Goal: Information Seeking & Learning: Learn about a topic

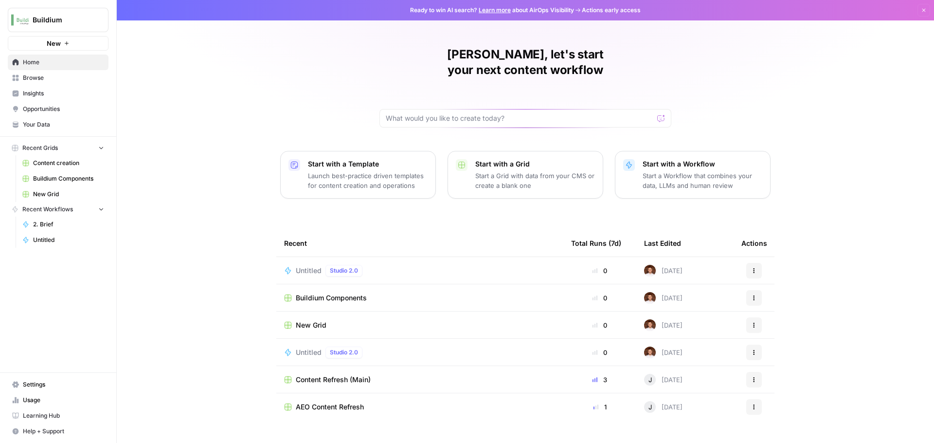
click at [39, 78] on span "Browse" at bounding box center [63, 77] width 81 height 9
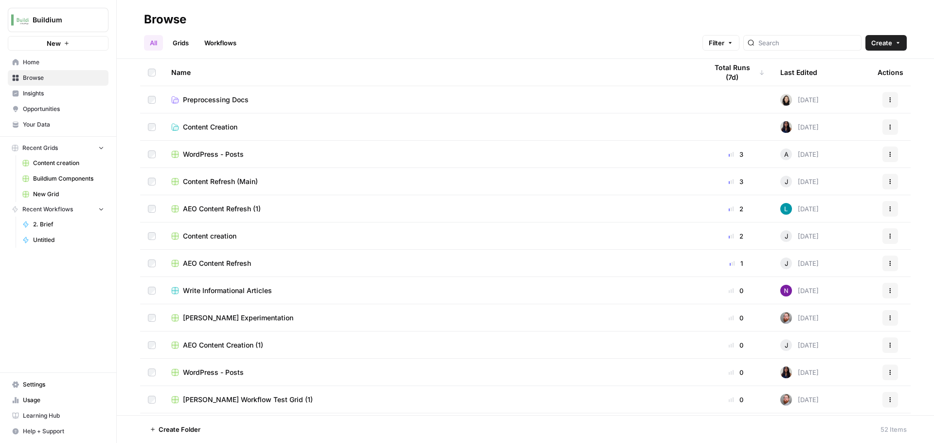
click at [228, 41] on link "Workflows" at bounding box center [220, 43] width 44 height 16
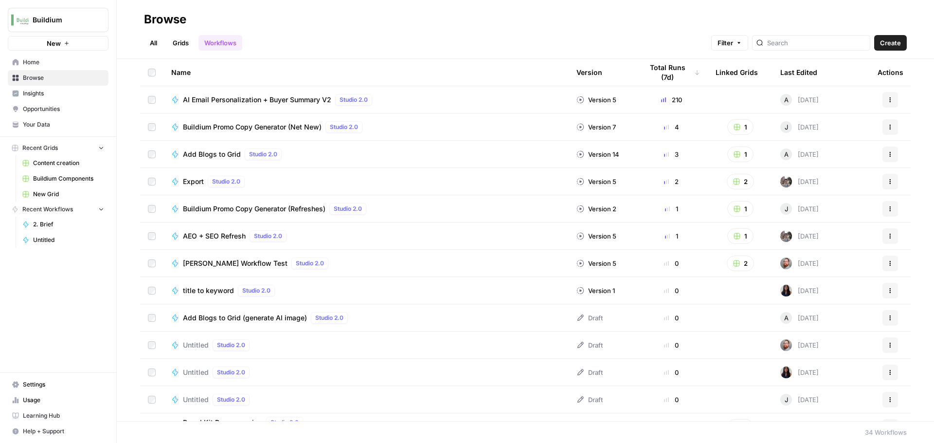
click at [235, 100] on span "AI Email Personalization + Buyer Summary V2" at bounding box center [257, 100] width 148 height 10
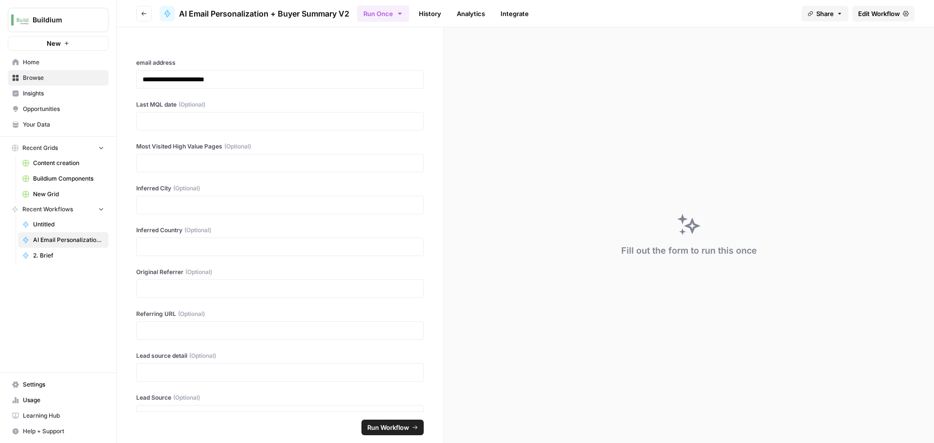
click at [889, 13] on span "Edit Workflow" at bounding box center [879, 14] width 42 height 10
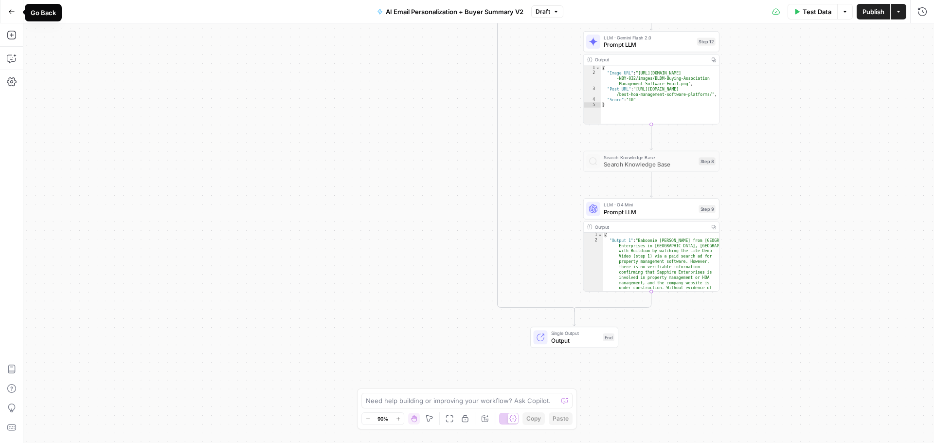
click at [11, 10] on icon "button" at bounding box center [11, 11] width 7 height 7
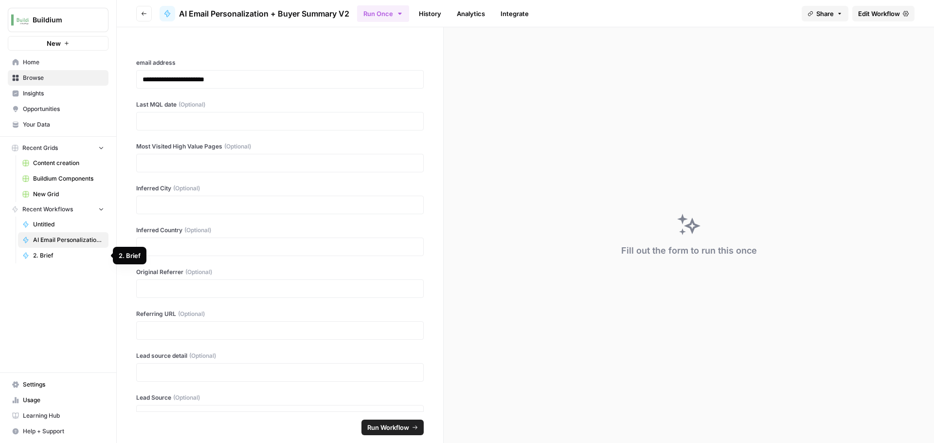
click at [45, 255] on span "2. Brief" at bounding box center [68, 255] width 71 height 9
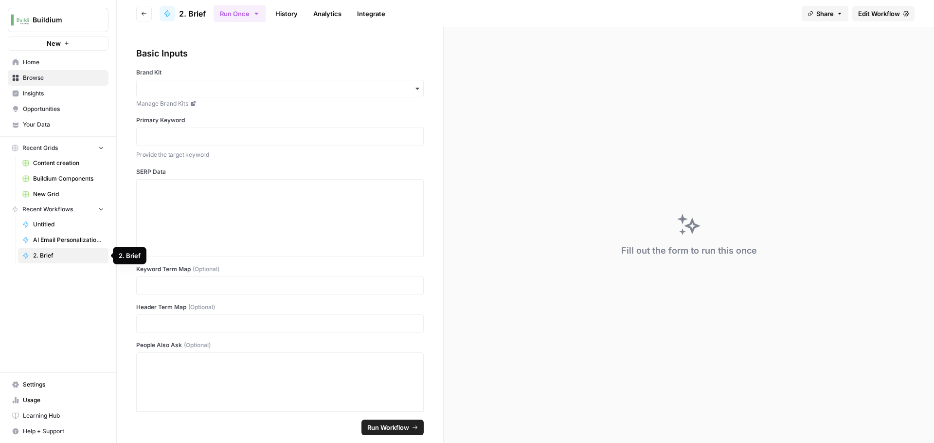
click at [45, 243] on span "AI Email Personalization + Buyer Summary V2" at bounding box center [68, 239] width 71 height 9
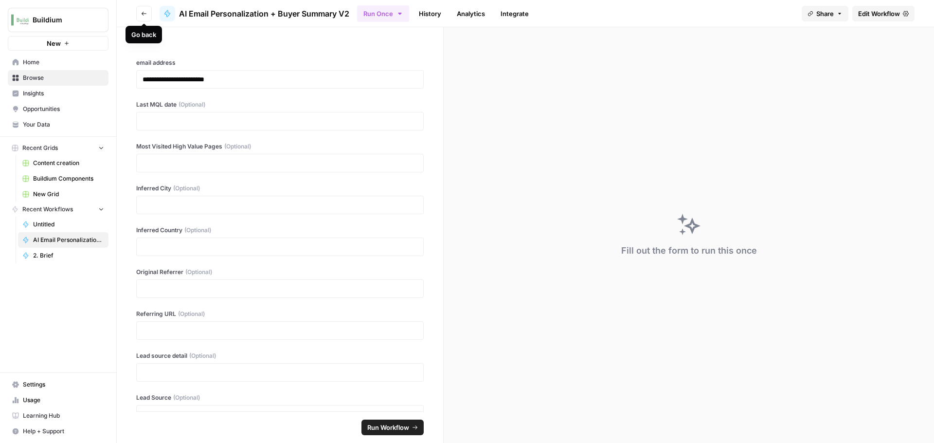
click at [142, 14] on icon "button" at bounding box center [144, 14] width 6 height 6
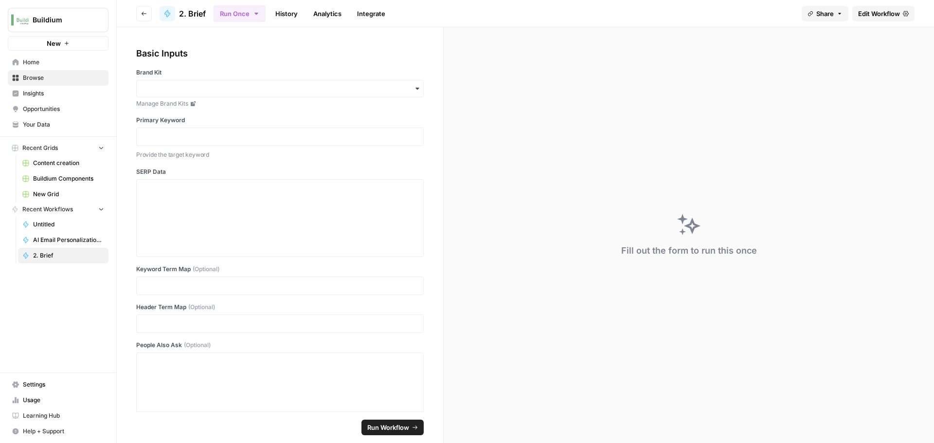
click at [142, 14] on icon "button" at bounding box center [144, 14] width 6 height 6
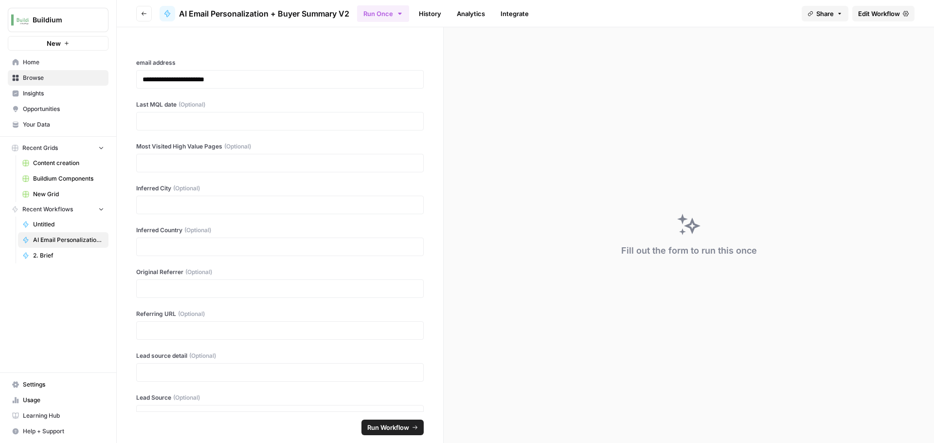
click at [142, 14] on icon "button" at bounding box center [144, 14] width 6 height 6
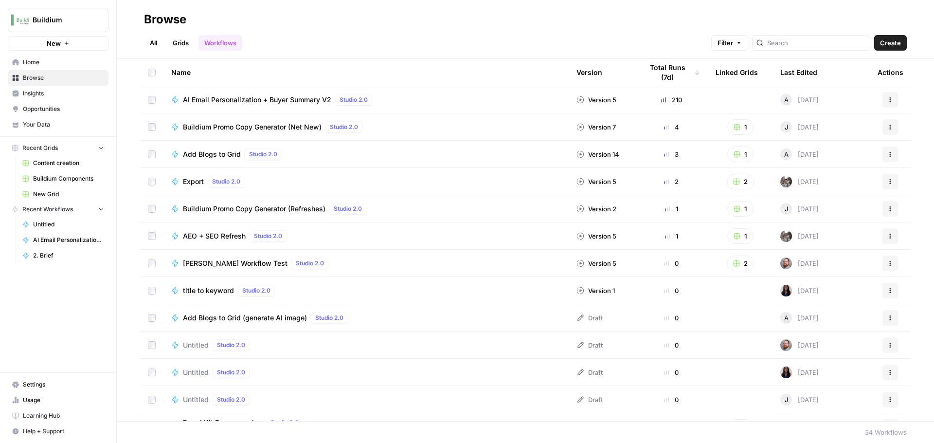
click at [203, 155] on span "Add Blogs to Grid" at bounding box center [212, 154] width 58 height 10
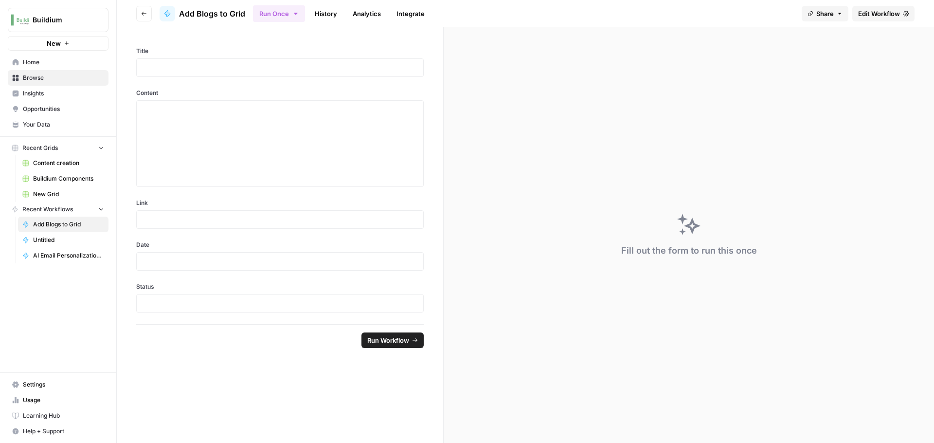
click at [139, 11] on button "Go back" at bounding box center [144, 14] width 16 height 16
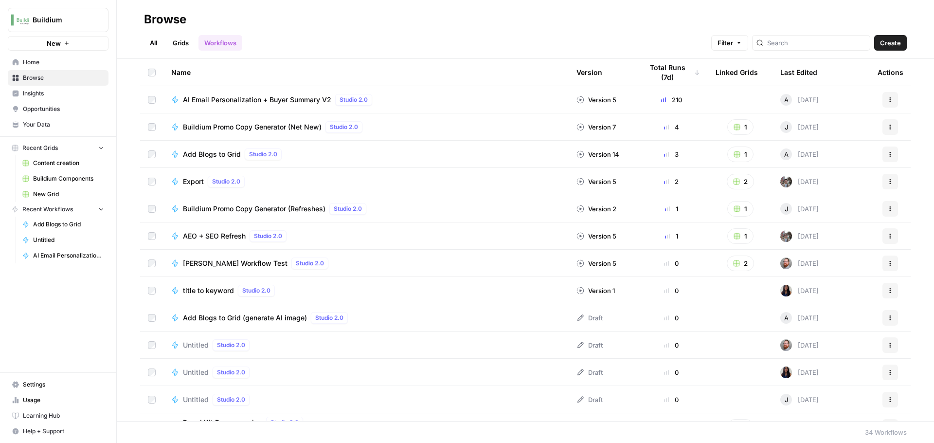
click at [179, 49] on link "Grids" at bounding box center [181, 43] width 28 height 16
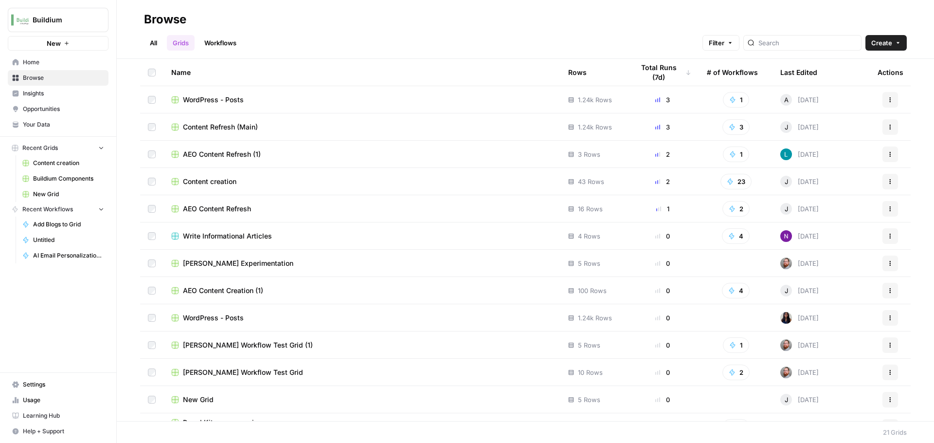
click at [210, 100] on span "WordPress - Posts" at bounding box center [213, 100] width 61 height 10
click at [231, 44] on link "Workflows" at bounding box center [220, 43] width 44 height 16
